Goal: Information Seeking & Learning: Learn about a topic

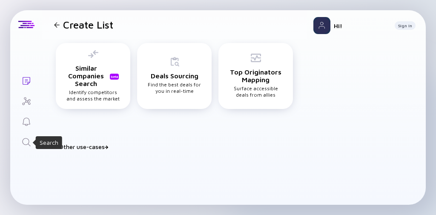
click at [25, 144] on icon "Search" at bounding box center [26, 142] width 10 height 10
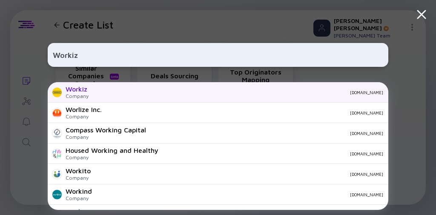
type input "Workiz"
click at [82, 94] on div "Company" at bounding box center [77, 96] width 23 height 6
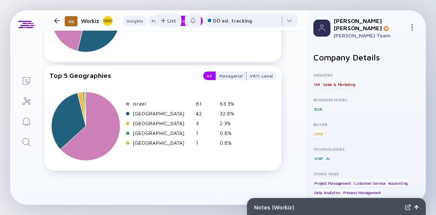
scroll to position [1562, 11]
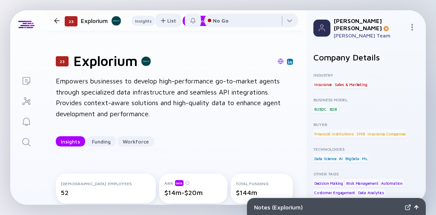
scroll to position [1124, 0]
